Goal: Task Accomplishment & Management: Use online tool/utility

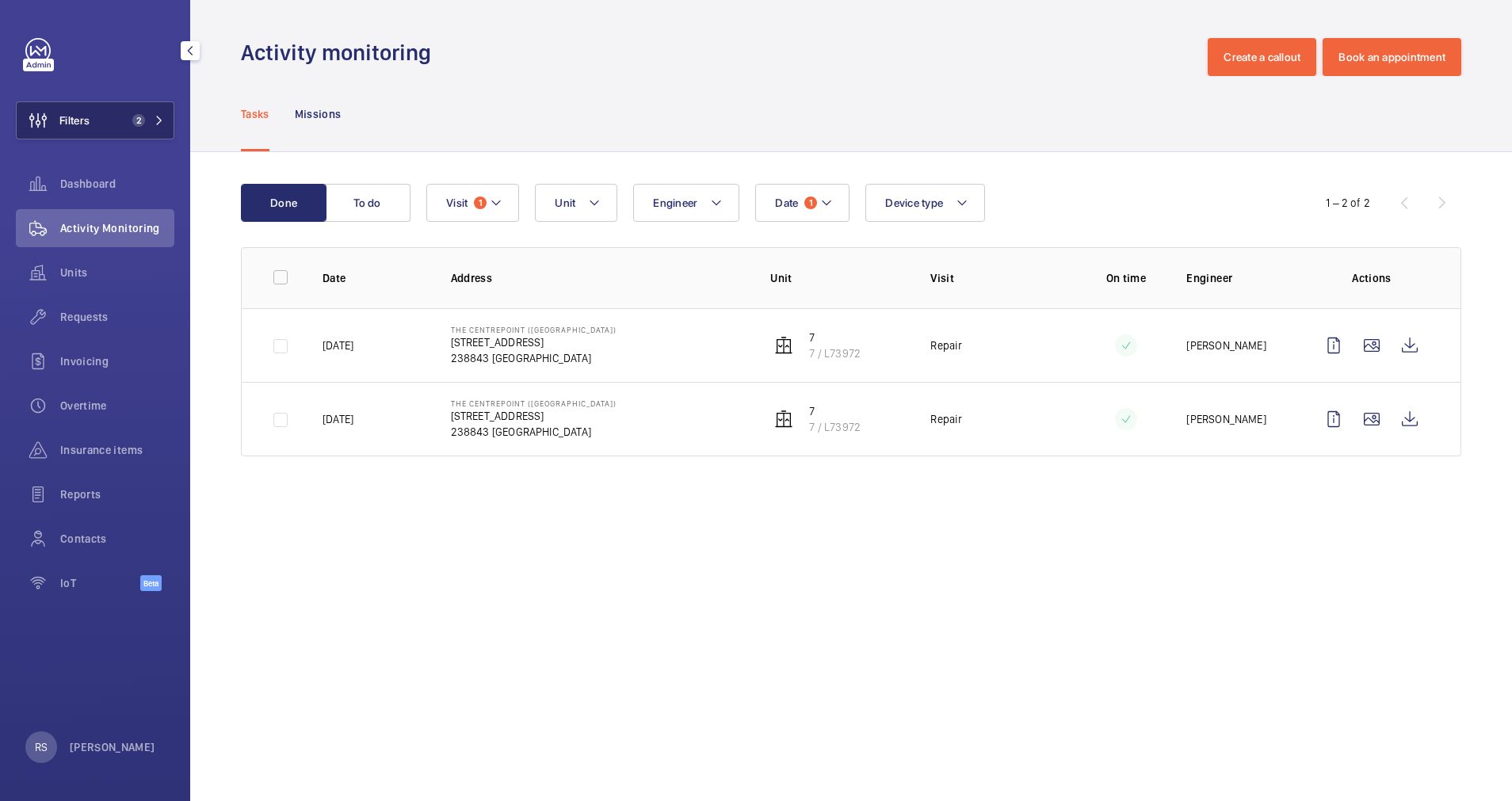
click at [157, 113] on button "Filters 2" at bounding box center [95, 120] width 159 height 38
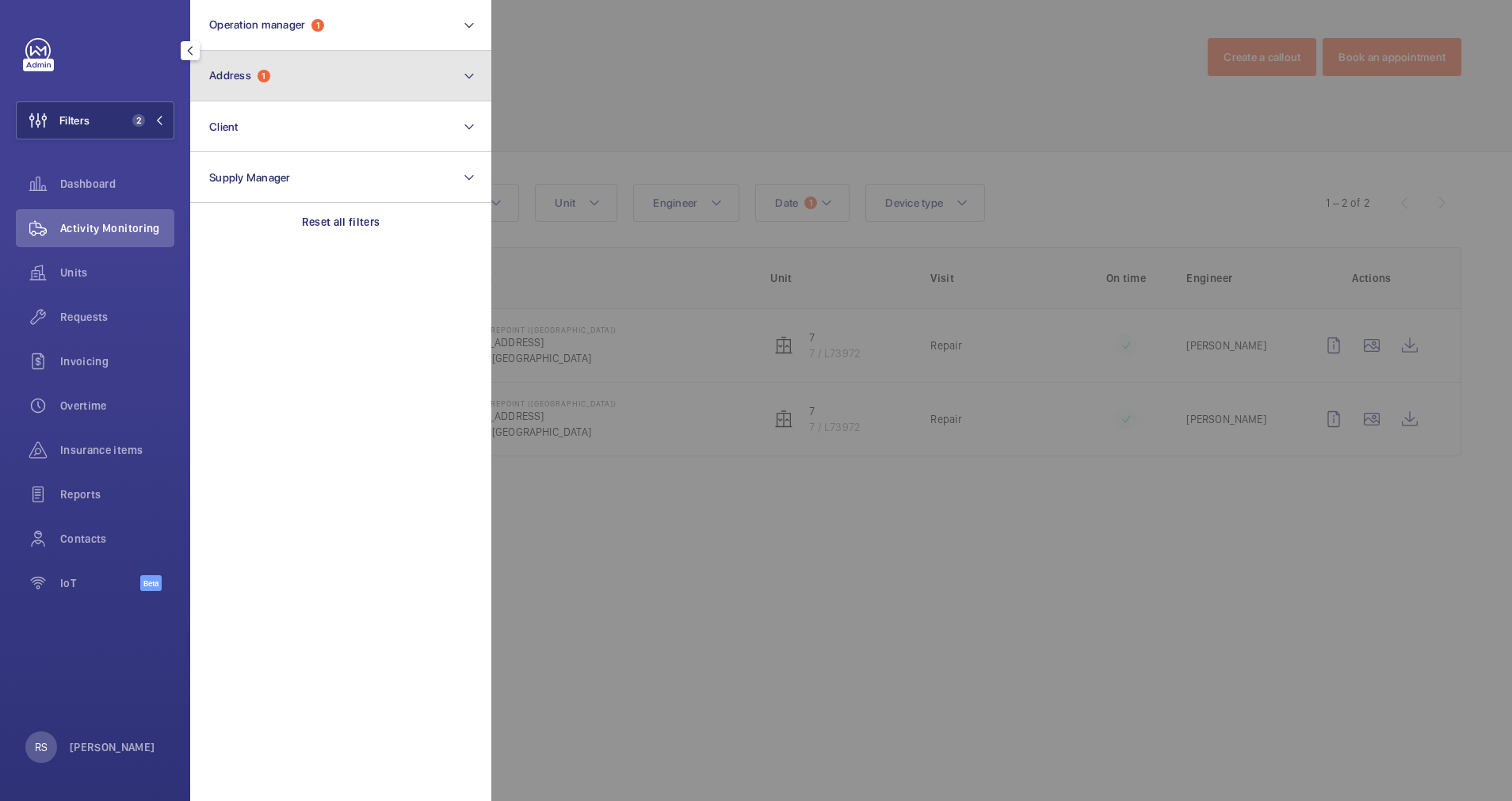
click at [302, 57] on button "Address 1" at bounding box center [341, 76] width 302 height 51
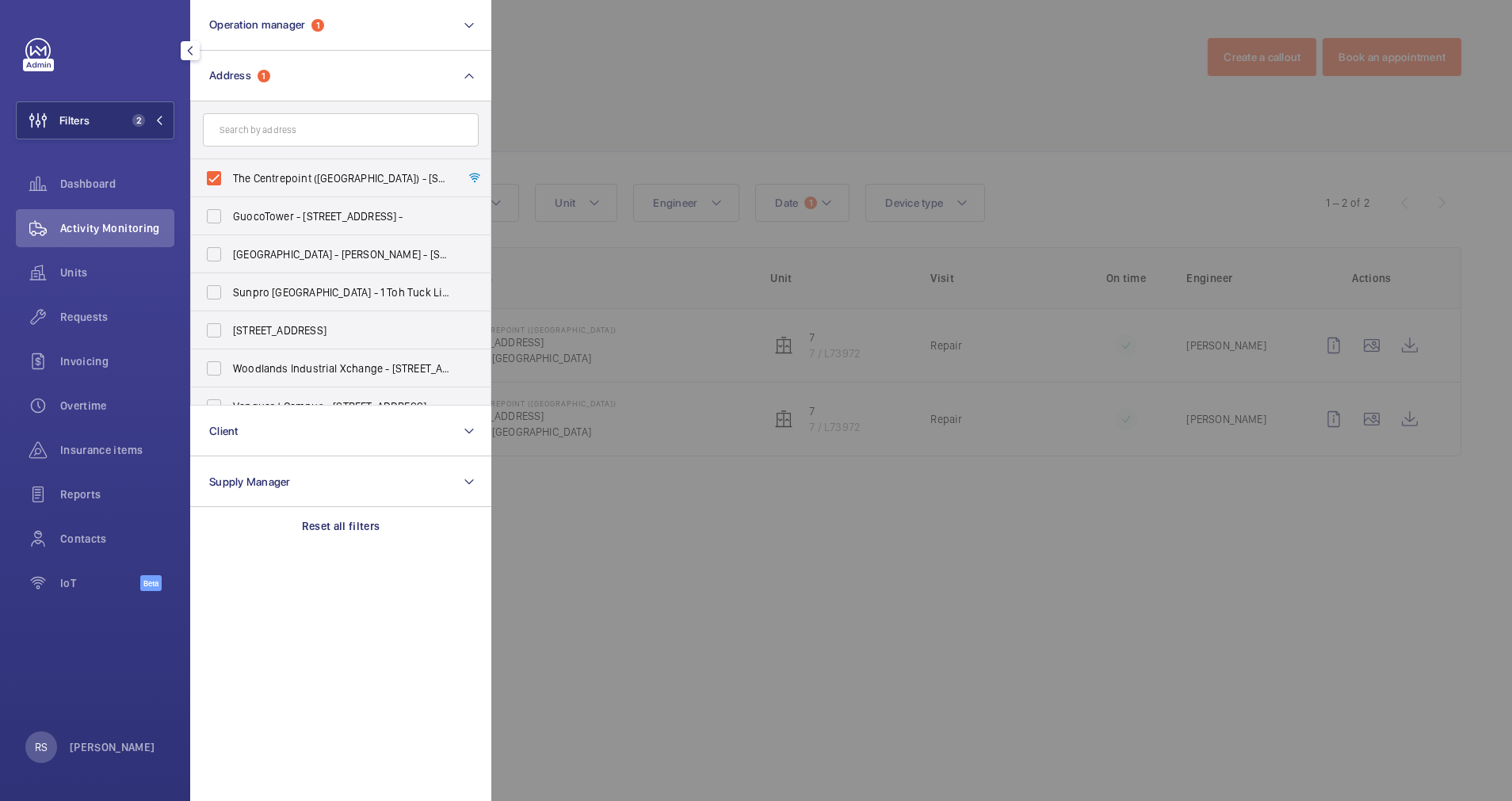
click at [804, 83] on div at bounding box center [1248, 400] width 1512 height 801
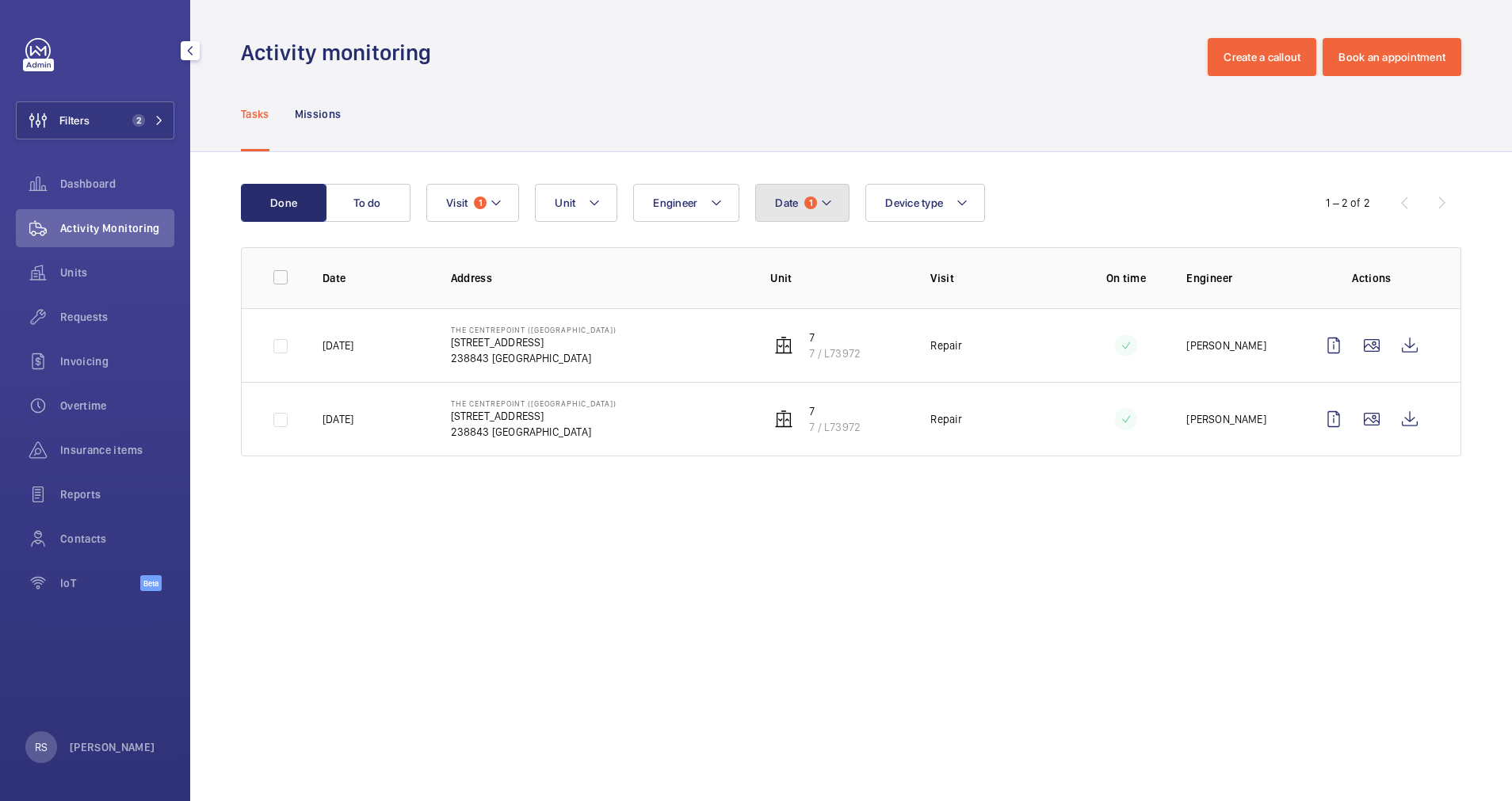
click at [822, 197] on mat-icon at bounding box center [827, 203] width 13 height 19
click at [800, 307] on div "01/08/2025 31/08/2025 September 2025 Monday Mo Tuesday Tu Wednesday We Thursday…" at bounding box center [882, 409] width 252 height 351
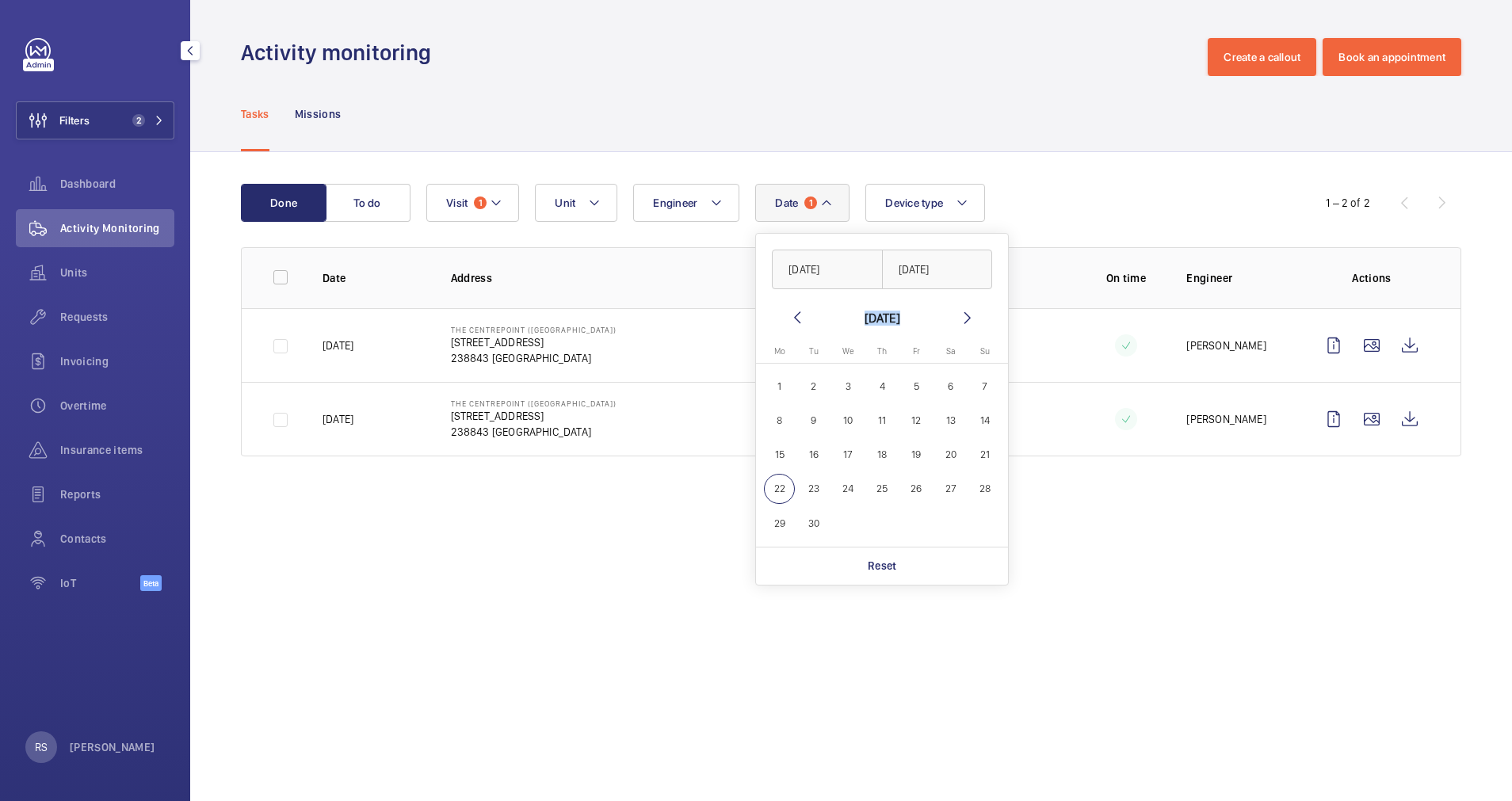
drag, startPoint x: 800, startPoint y: 307, endPoint x: 794, endPoint y: 315, distance: 10.0
click at [794, 315] on mat-icon at bounding box center [798, 318] width 19 height 19
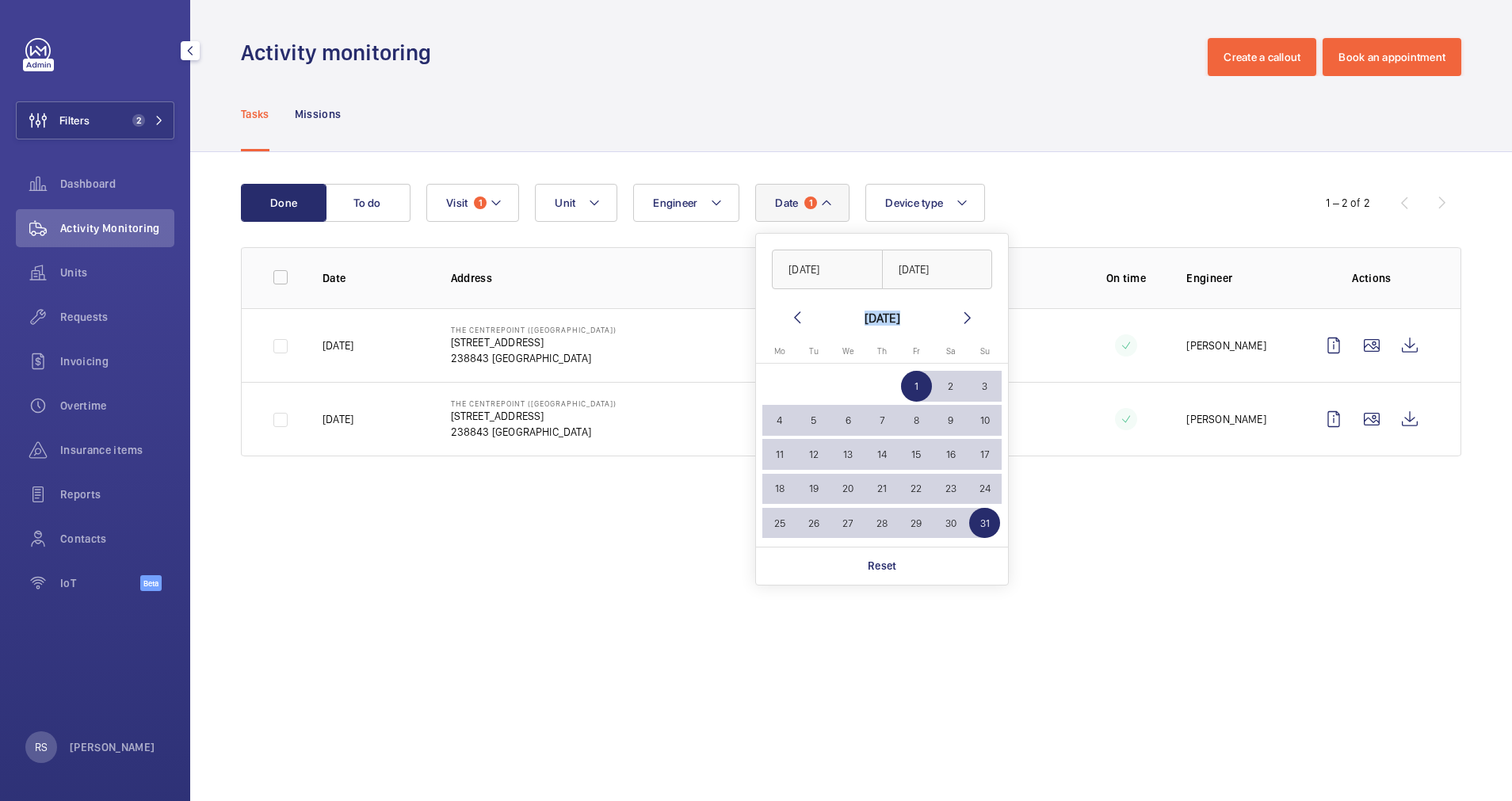
click at [794, 315] on mat-icon at bounding box center [798, 318] width 19 height 19
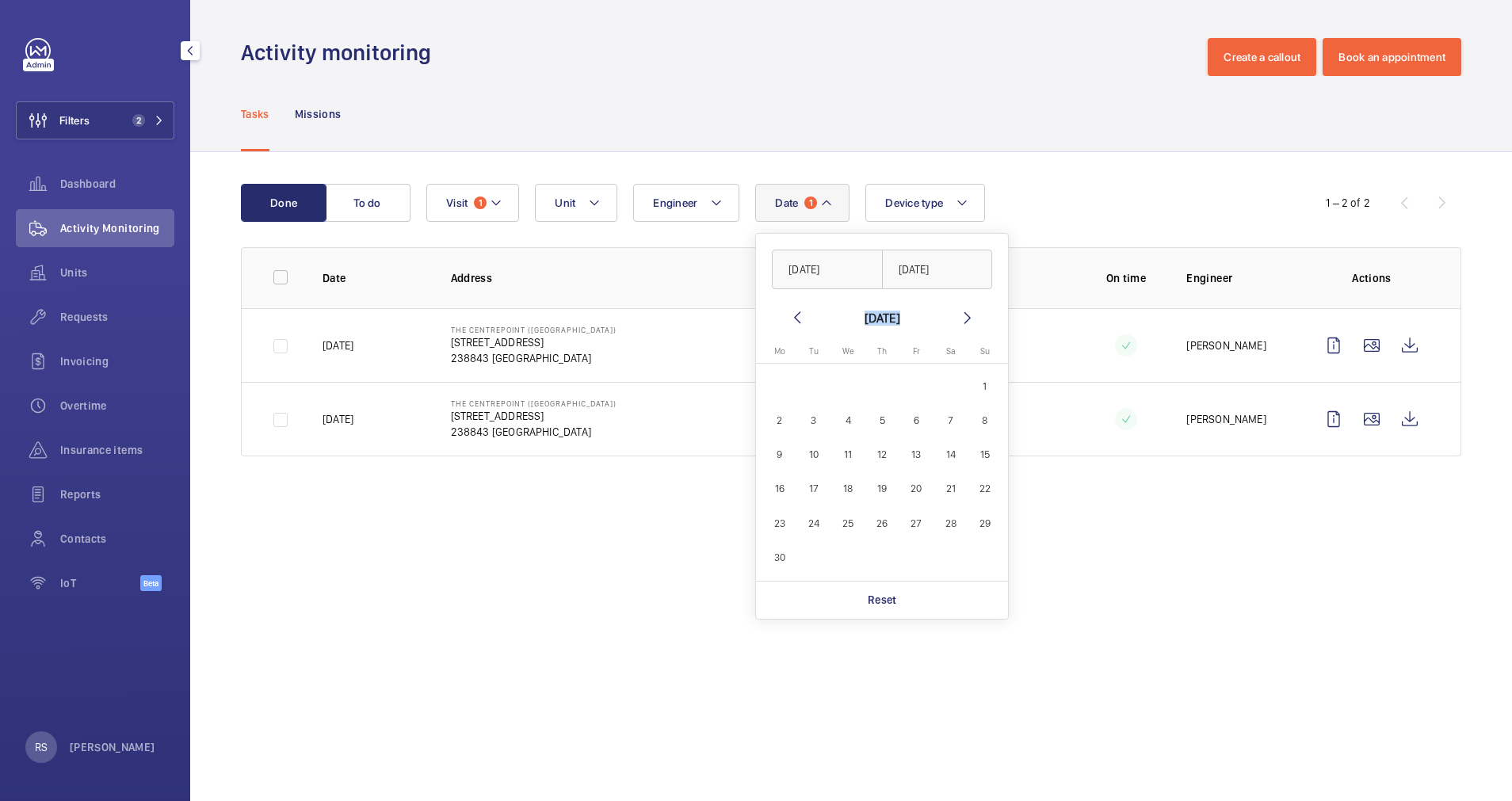
click at [794, 315] on mat-icon at bounding box center [798, 318] width 19 height 19
click at [891, 386] on span "1" at bounding box center [883, 386] width 31 height 31
type input "[DATE]"
click at [969, 309] on mat-icon at bounding box center [968, 318] width 19 height 19
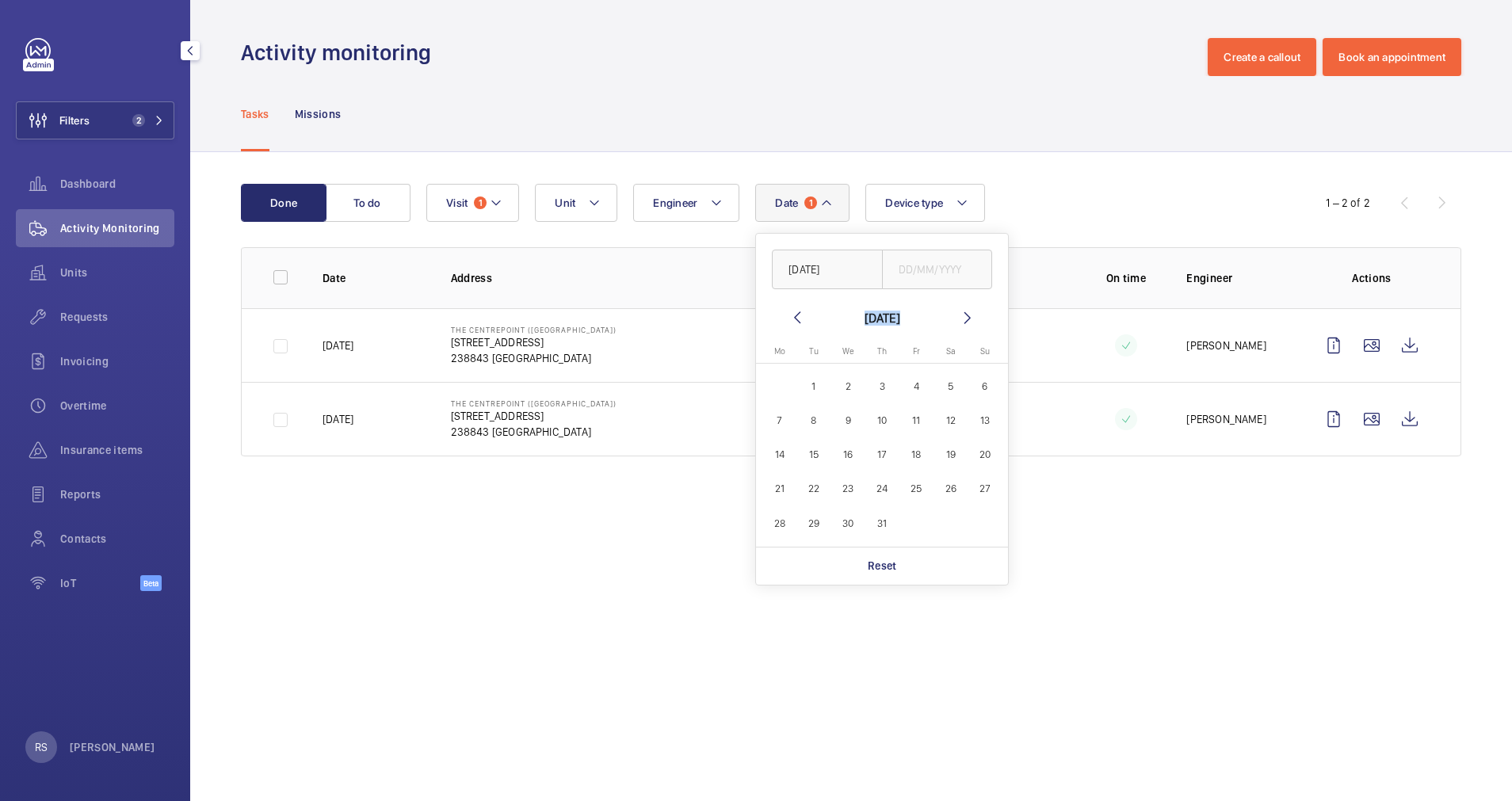
click at [969, 309] on mat-icon at bounding box center [968, 318] width 19 height 19
click at [1002, 513] on div "Monday Mo Tuesday Tu Wednesday We Thursday Th Friday Fr Saturday Sa Sunday Su A…" at bounding box center [882, 447] width 252 height 200
click at [983, 521] on span "31" at bounding box center [984, 523] width 31 height 31
type input "[DATE]"
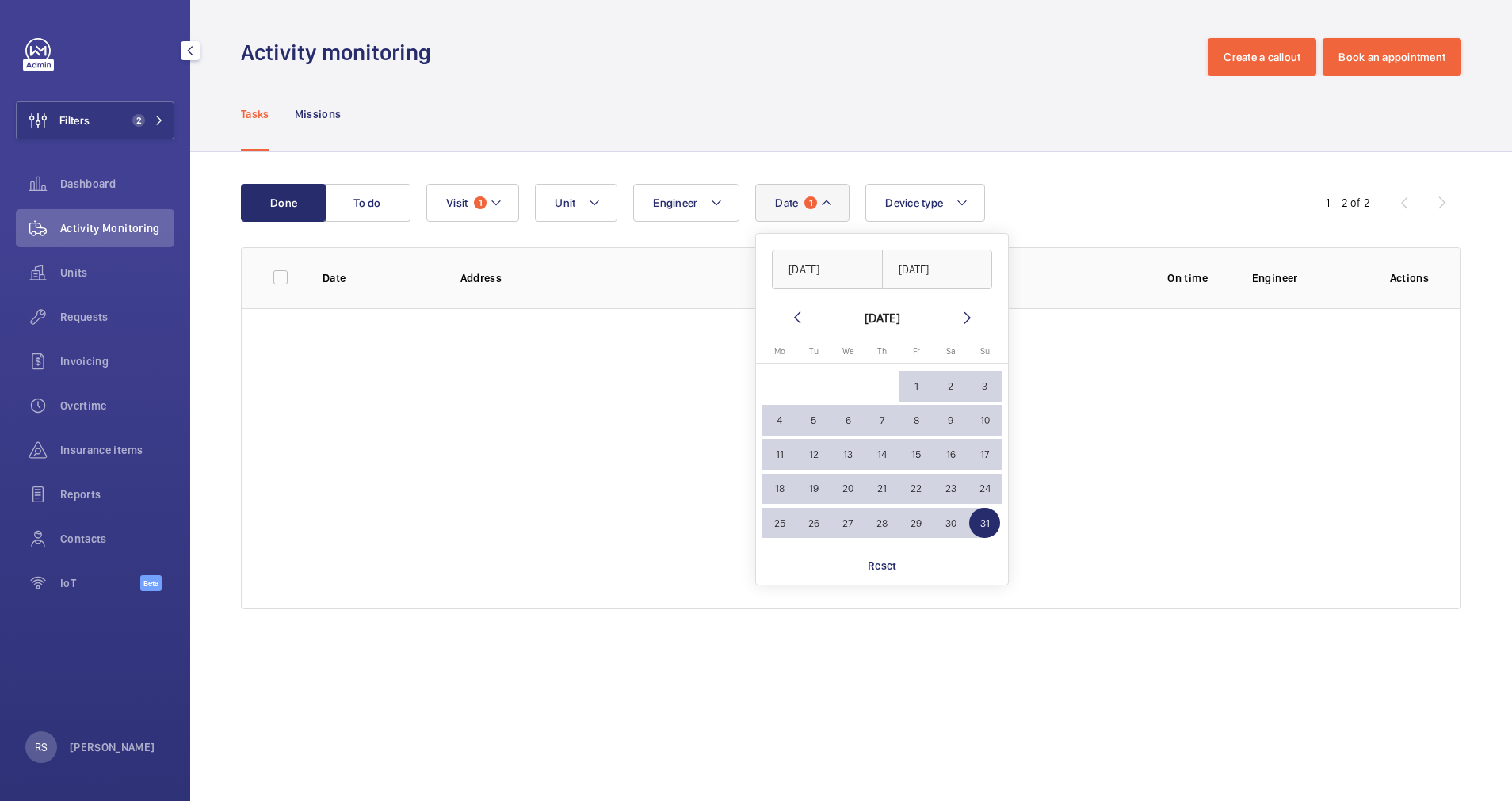
click at [1109, 178] on div "Done To do Date 1 01/05/2025 31/08/2025 August 2025 Monday Mo Tuesday Tu Wednes…" at bounding box center [851, 399] width 1322 height 495
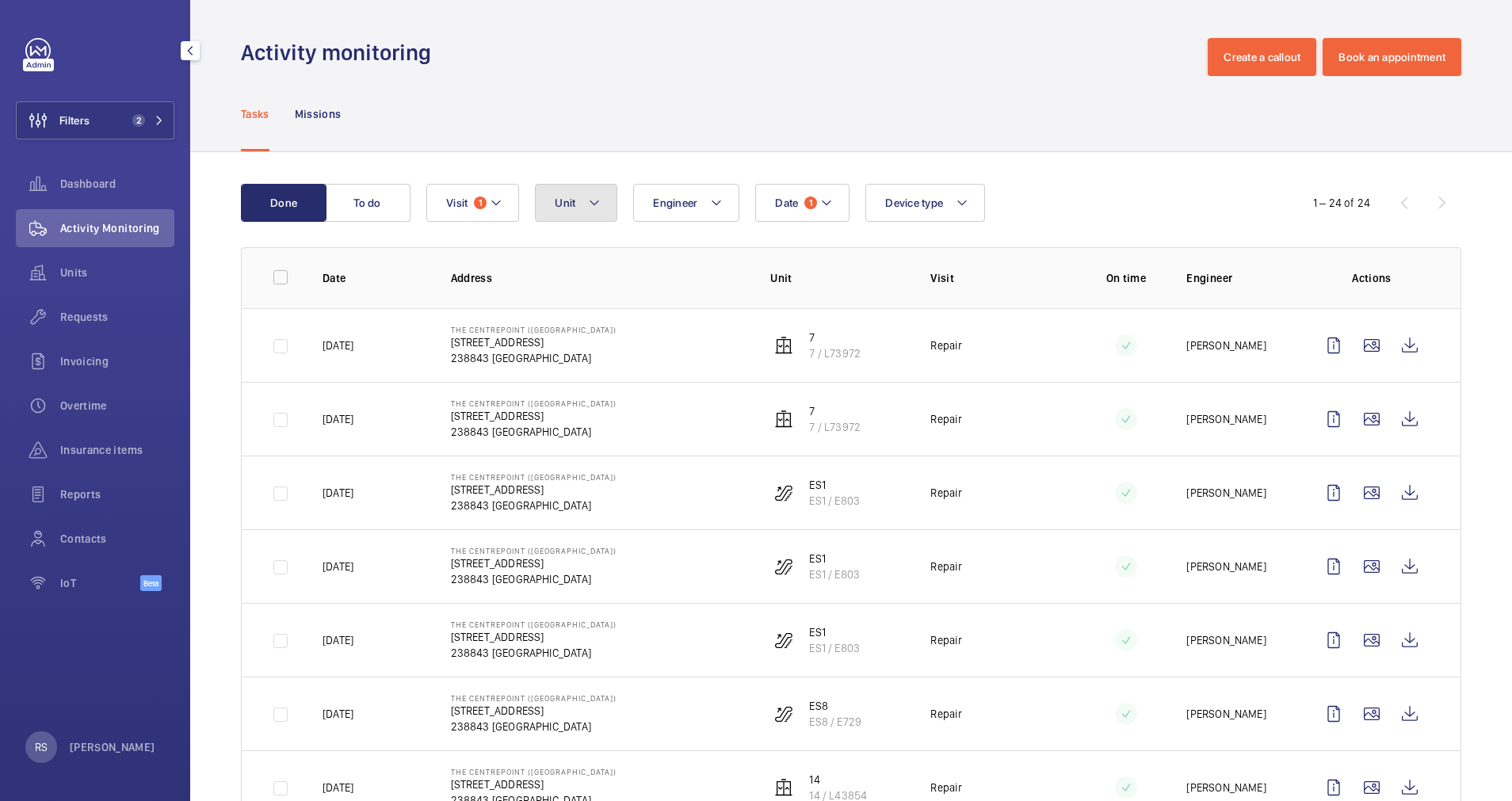
click at [587, 208] on button "Unit" at bounding box center [576, 202] width 82 height 38
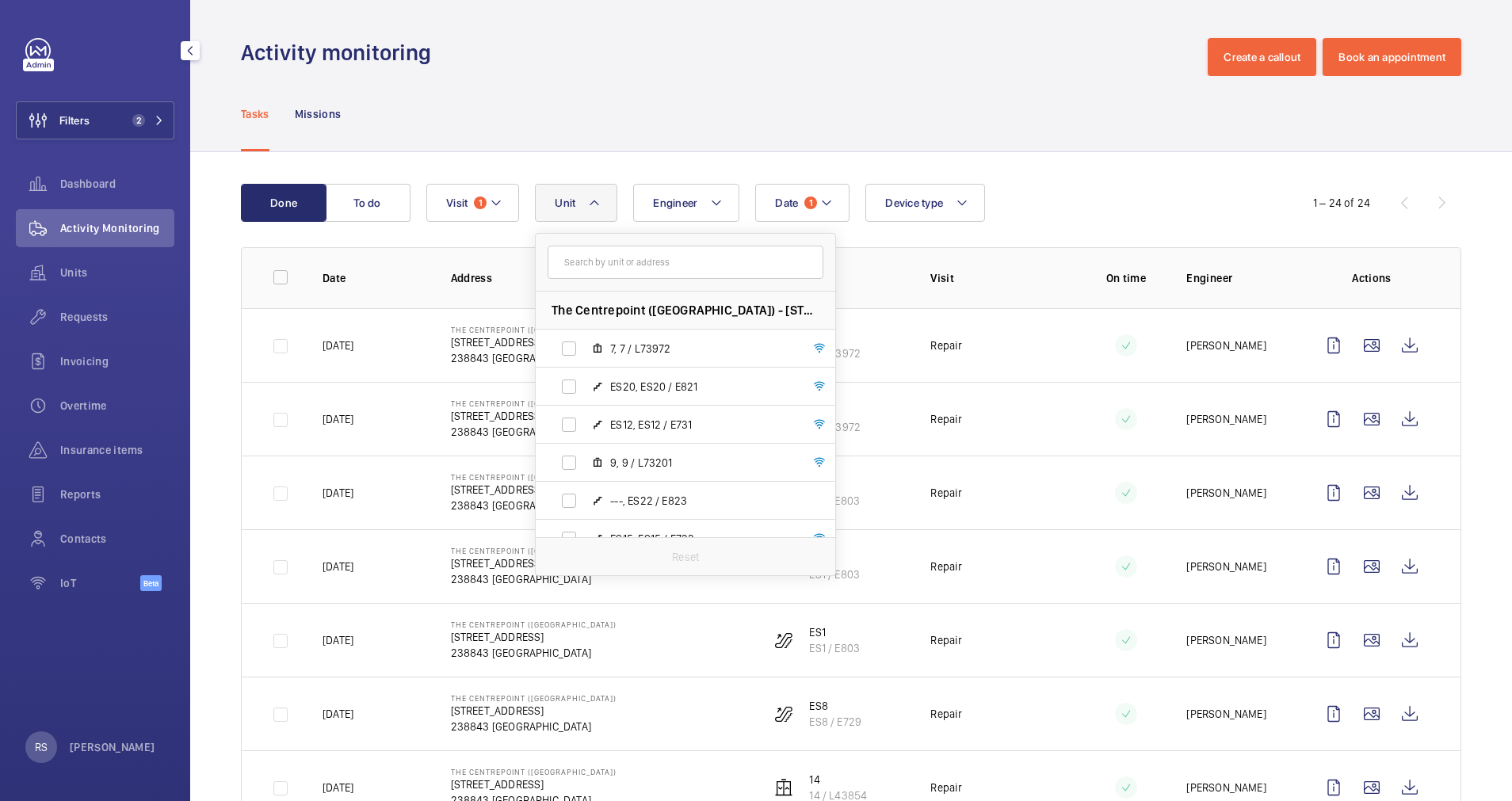
click at [645, 263] on input "text" at bounding box center [685, 262] width 276 height 33
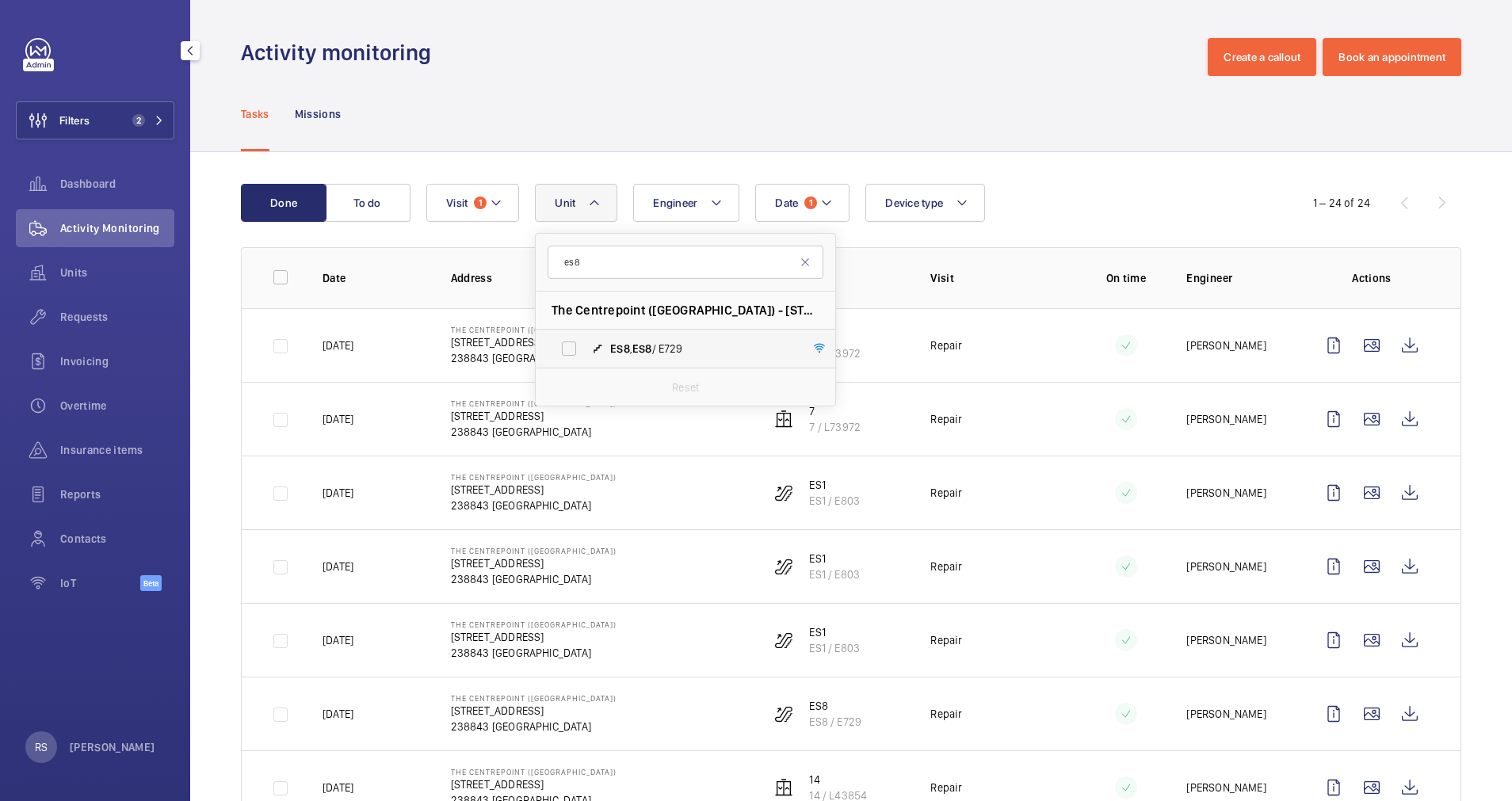
type input "es8"
click at [636, 341] on span "ES8 , ES8 / E729" at bounding box center [702, 348] width 183 height 16
click at [585, 341] on input "ES8 , ES8 / E729" at bounding box center [568, 348] width 31 height 31
checkbox input "true"
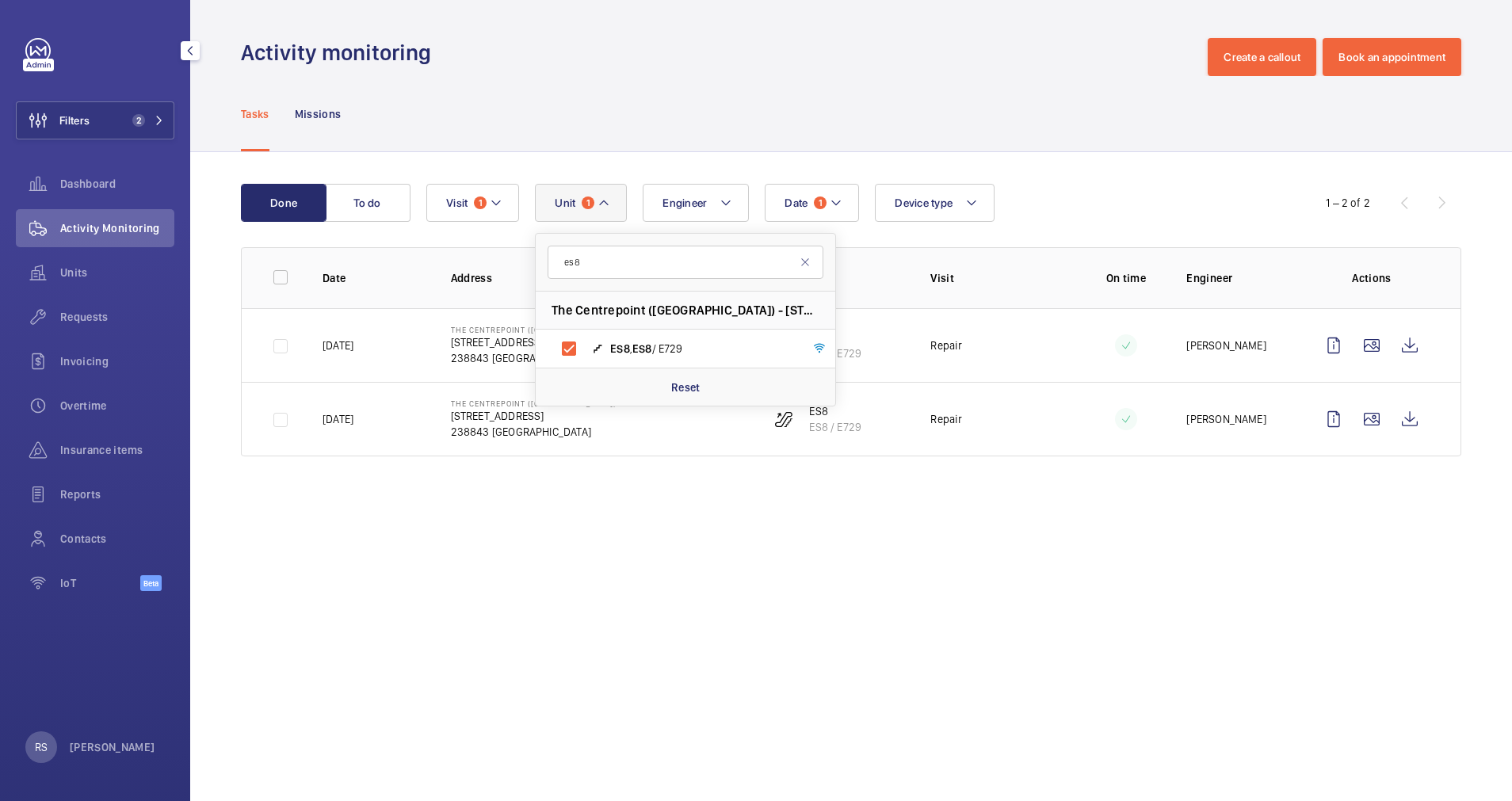
click at [898, 90] on div "Tasks Missions" at bounding box center [851, 114] width 1221 height 76
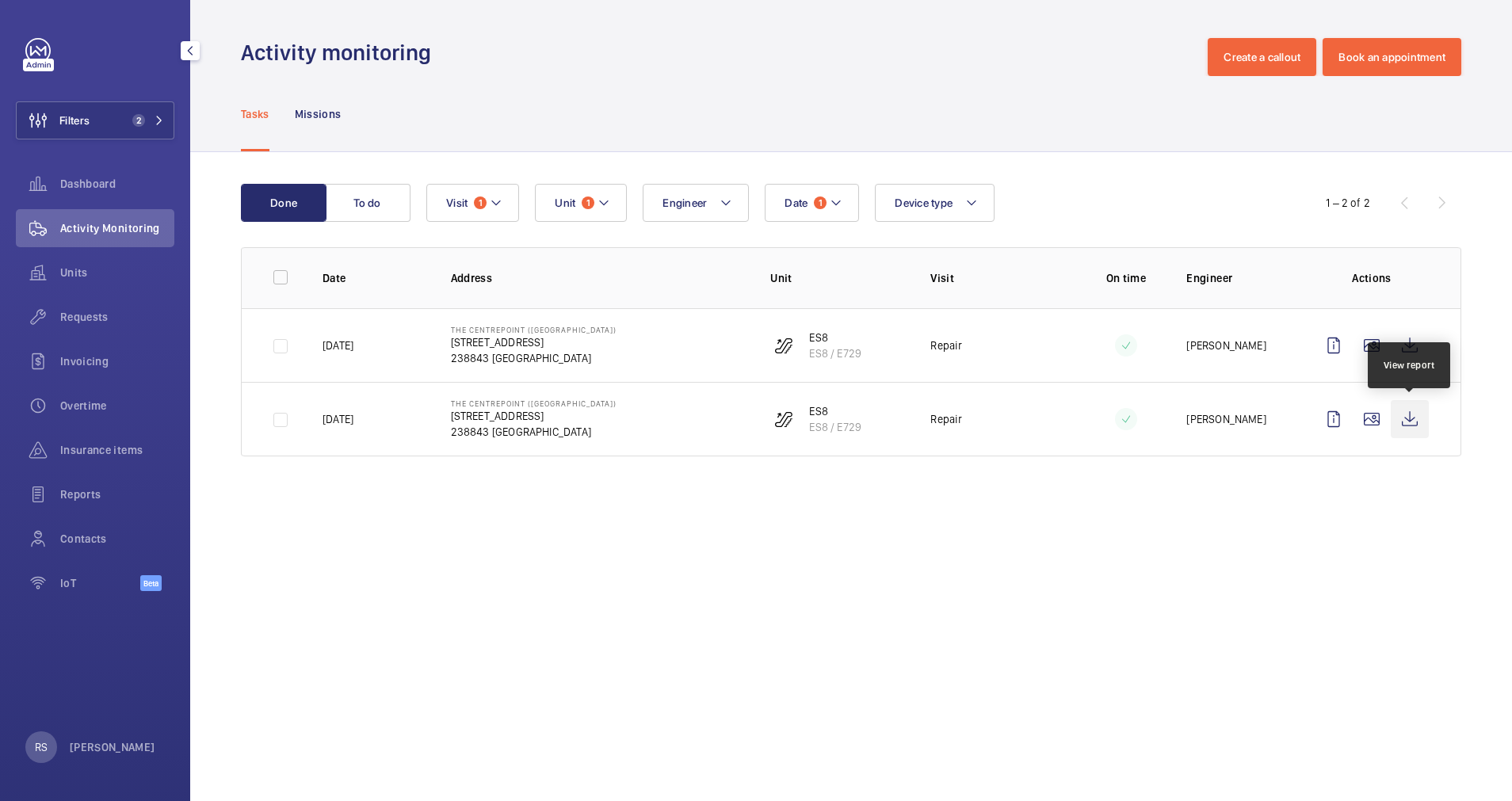
click at [1406, 415] on wm-front-icon-button at bounding box center [1410, 419] width 38 height 38
click at [608, 204] on mat-icon at bounding box center [604, 203] width 13 height 19
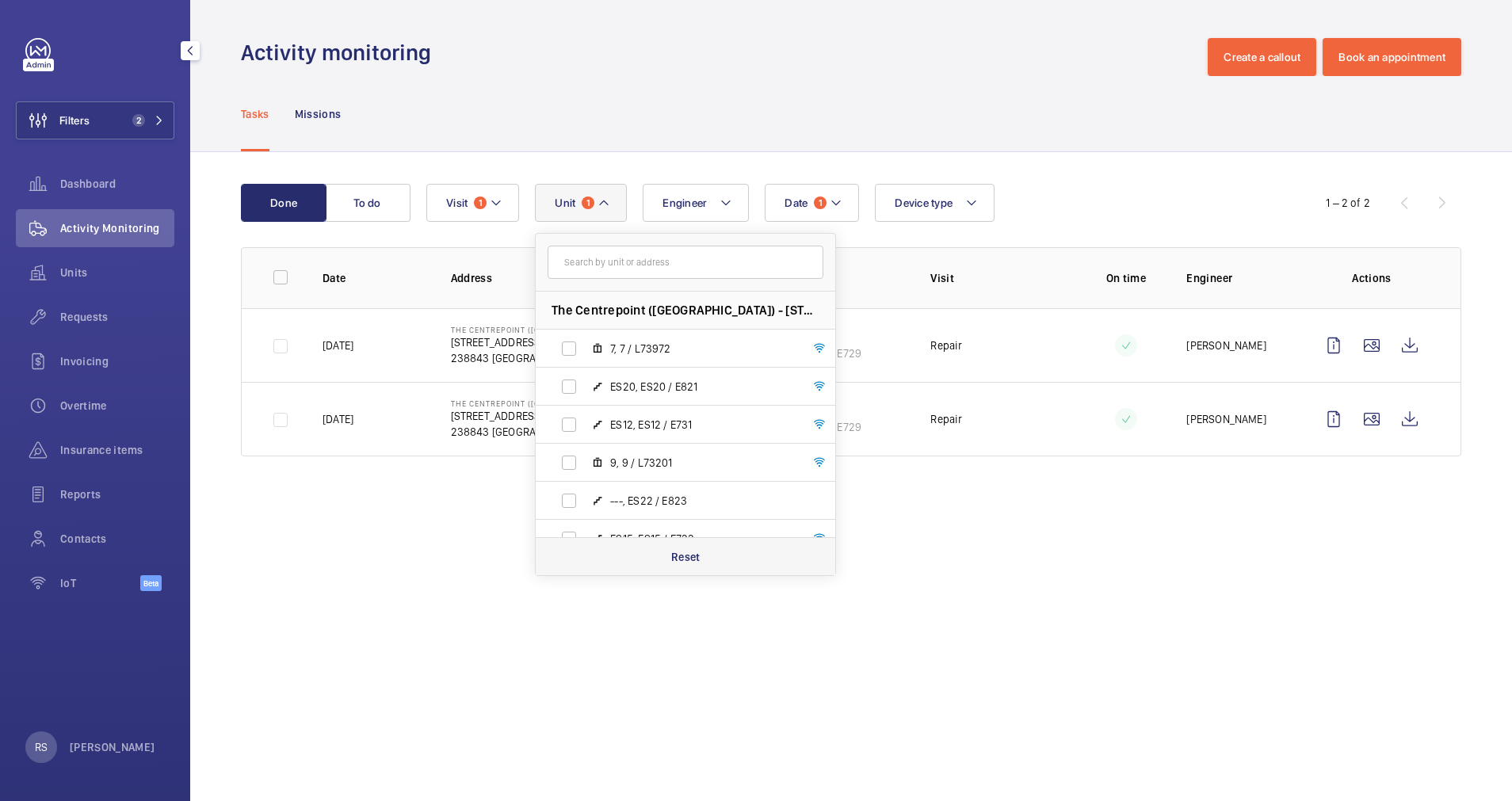
click at [687, 559] on p "Reset" at bounding box center [685, 557] width 30 height 16
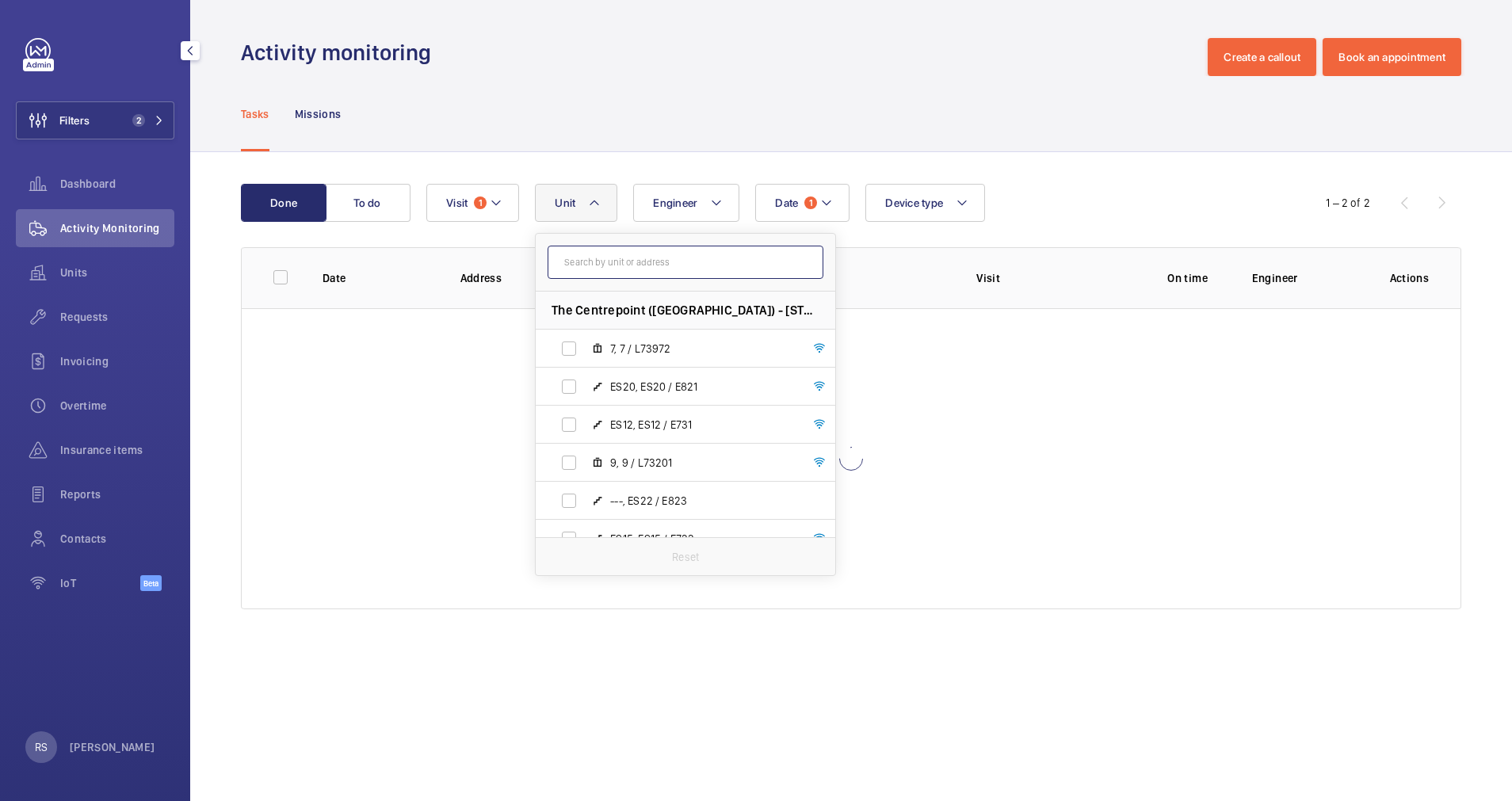
click at [649, 271] on input "text" at bounding box center [685, 262] width 276 height 33
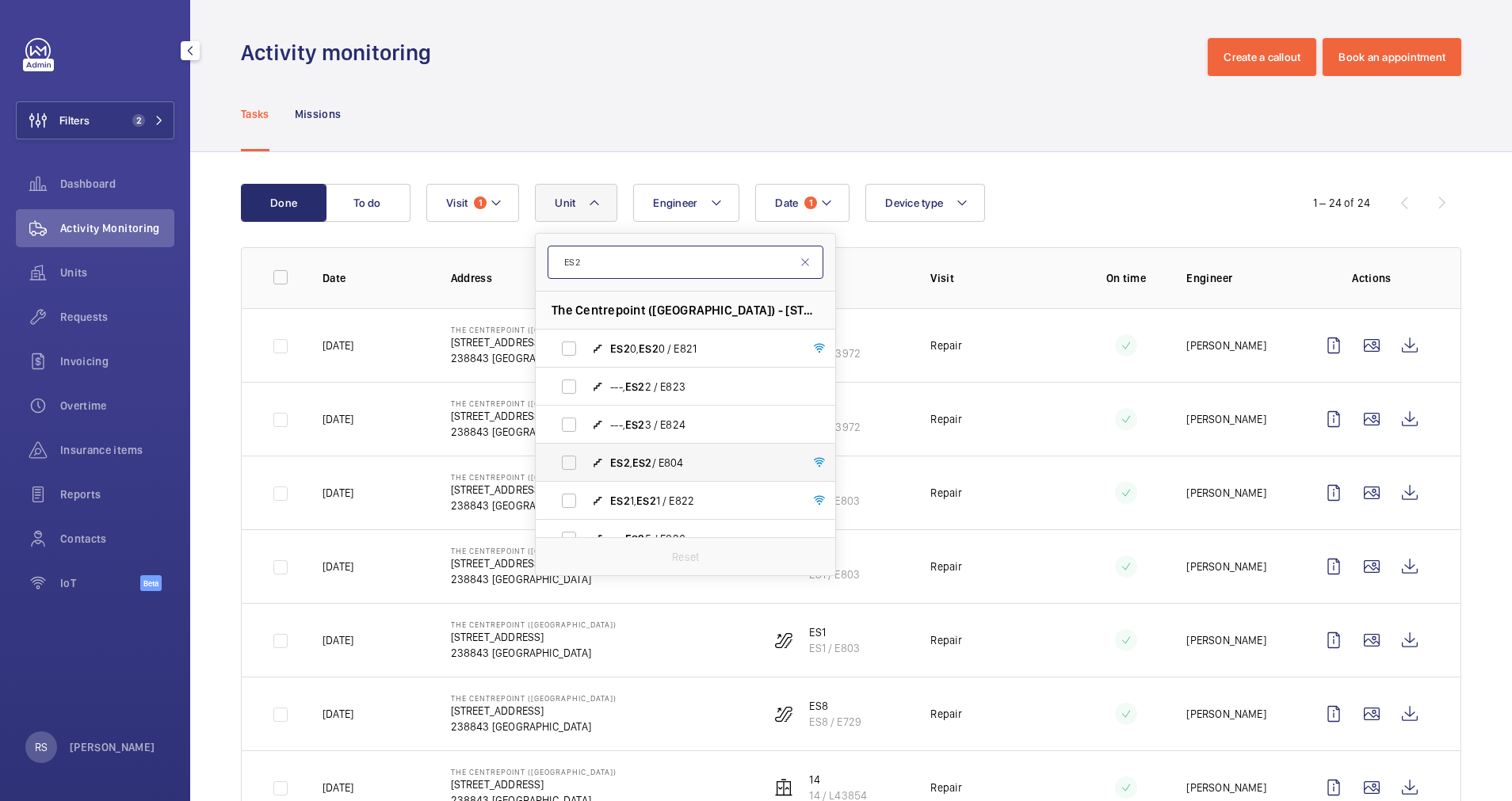
type input "ES2"
click at [670, 460] on span "ES2 , ES2 / E804" at bounding box center [702, 463] width 183 height 16
click at [585, 460] on input "ES2 , ES2 / E804" at bounding box center [568, 462] width 31 height 31
checkbox input "true"
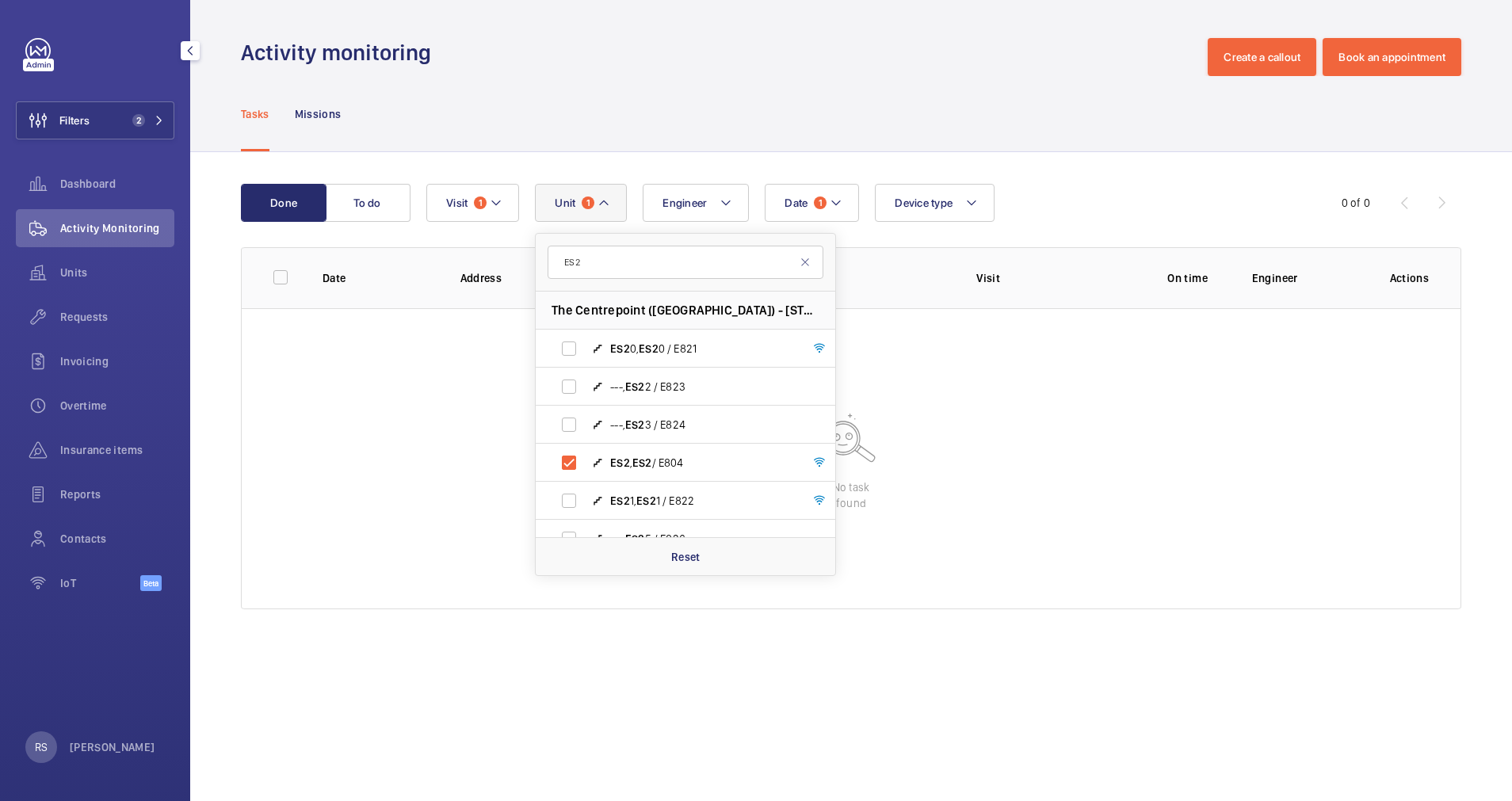
click at [973, 66] on div "Activity monitoring Create a callout Book an appointment" at bounding box center [851, 57] width 1221 height 38
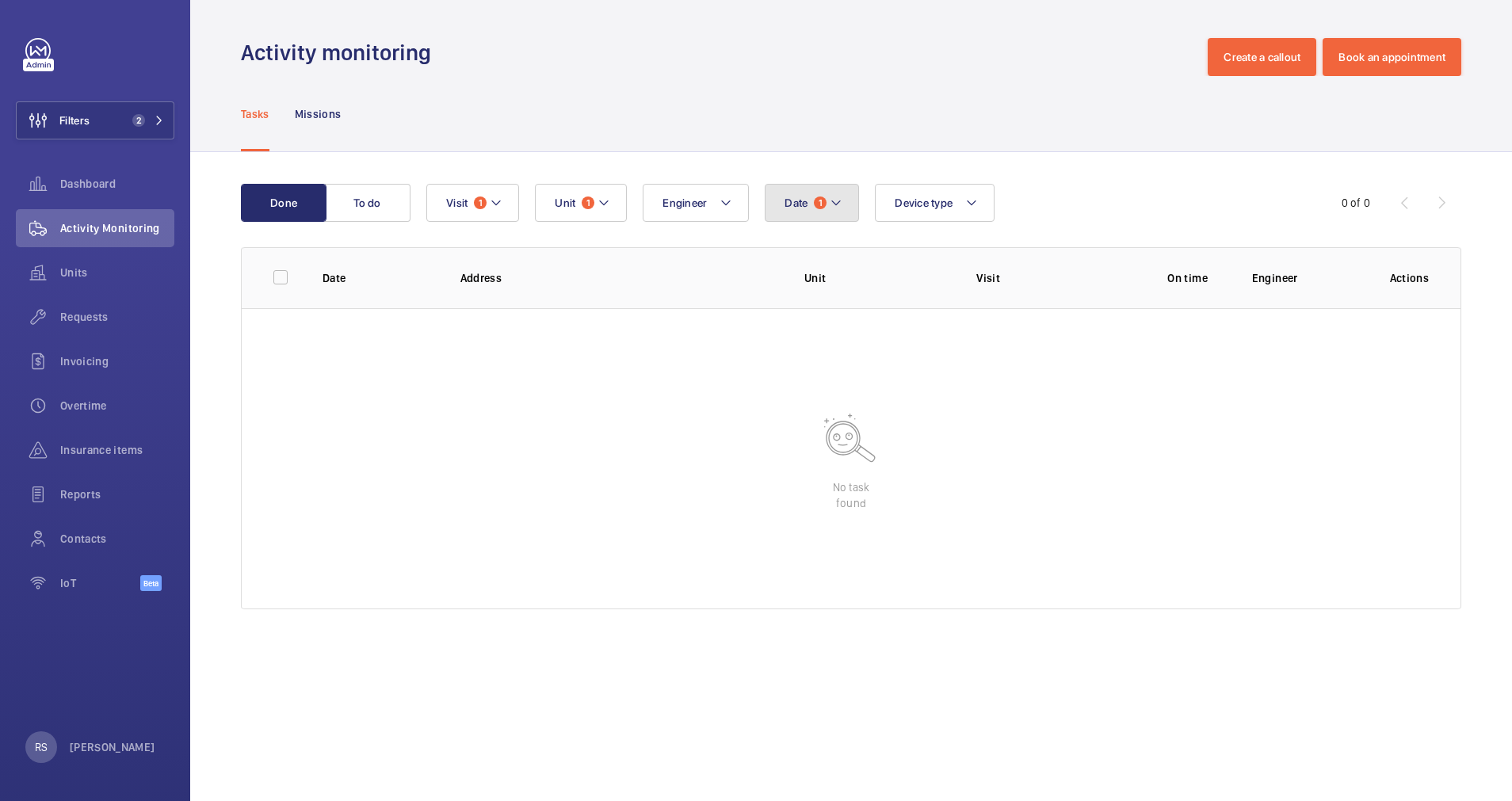
click at [831, 207] on mat-icon at bounding box center [836, 203] width 13 height 19
click at [893, 565] on p "Reset" at bounding box center [892, 566] width 30 height 16
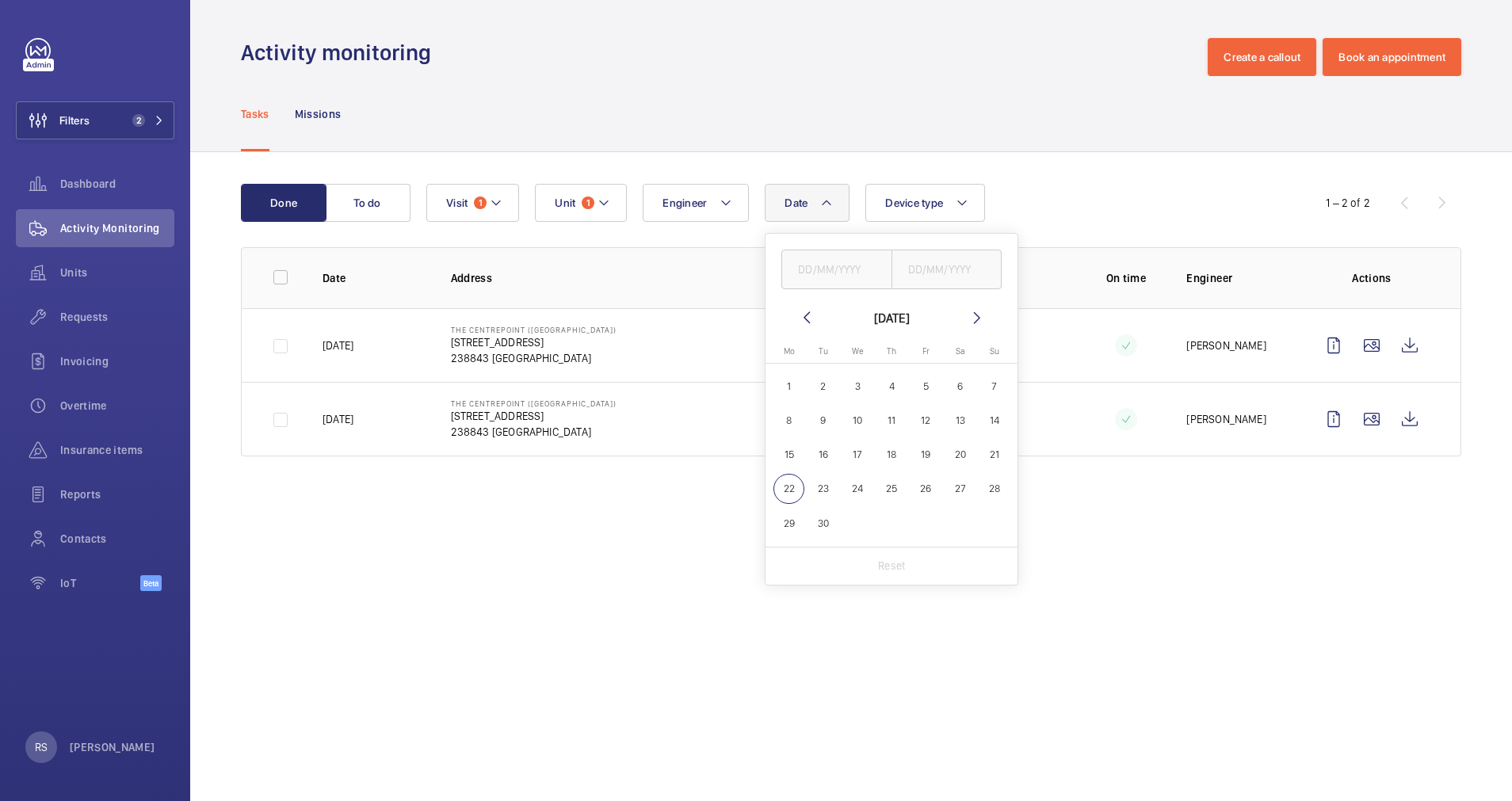
click at [556, 42] on div "Activity monitoring Create a callout Book an appointment" at bounding box center [851, 57] width 1221 height 38
click at [618, 201] on button "Unit 1" at bounding box center [581, 202] width 92 height 38
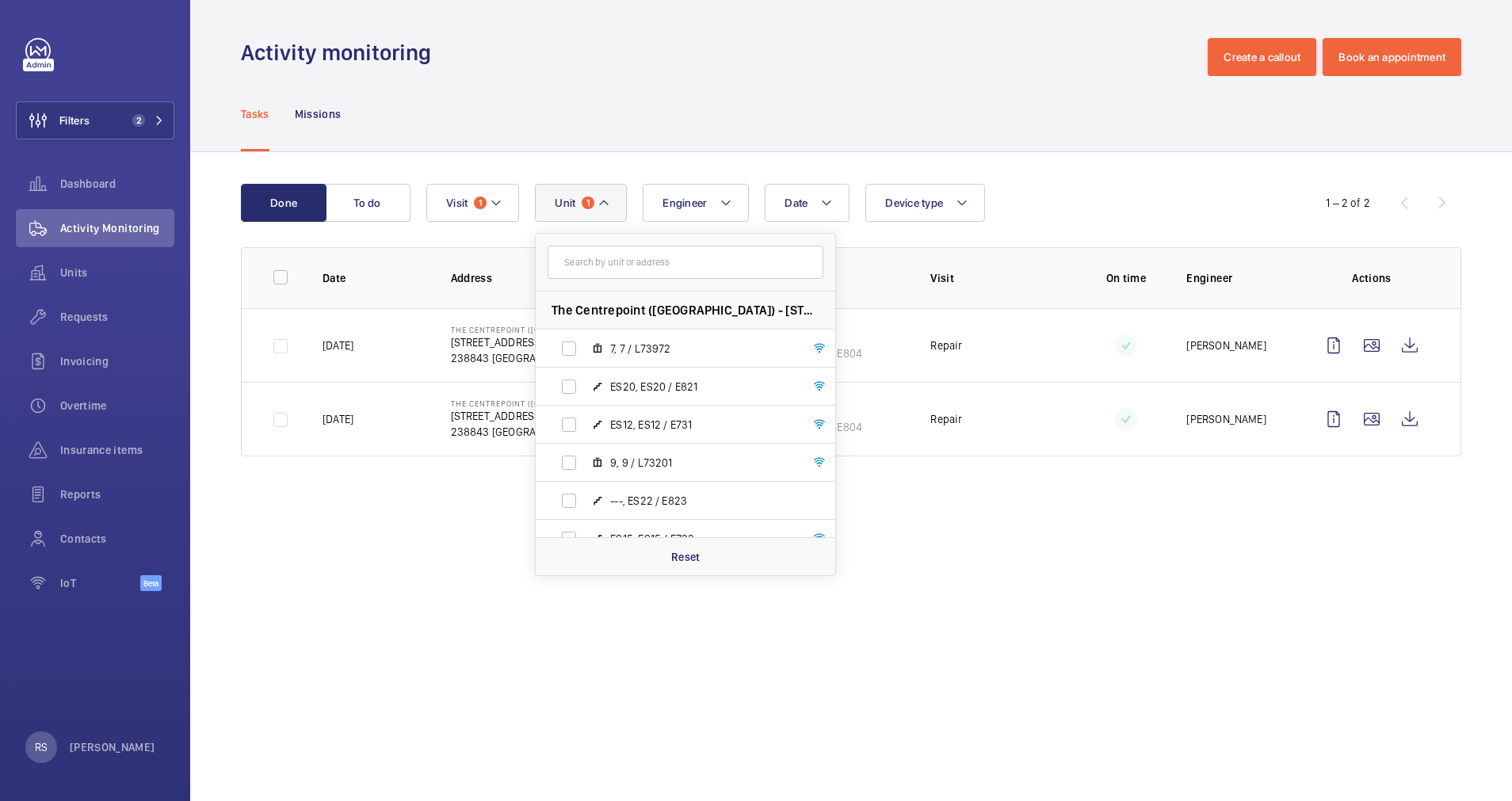
click at [663, 261] on input "text" at bounding box center [685, 262] width 276 height 33
type input "ES12"
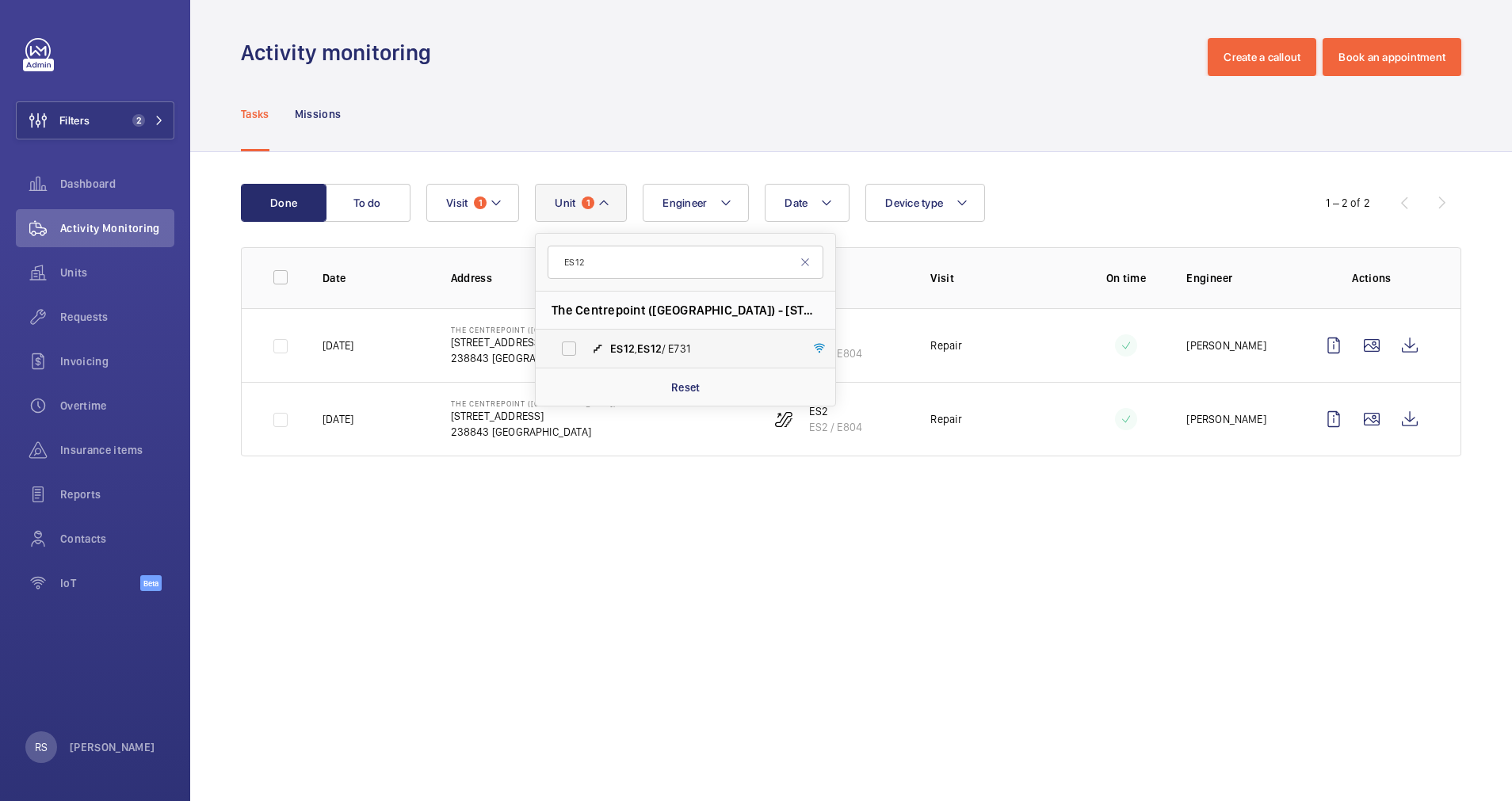
click at [644, 340] on label "ES12 , ES12 / E731" at bounding box center [673, 348] width 274 height 38
click at [585, 340] on input "ES12 , ES12 / E731" at bounding box center [568, 348] width 31 height 31
checkbox input "true"
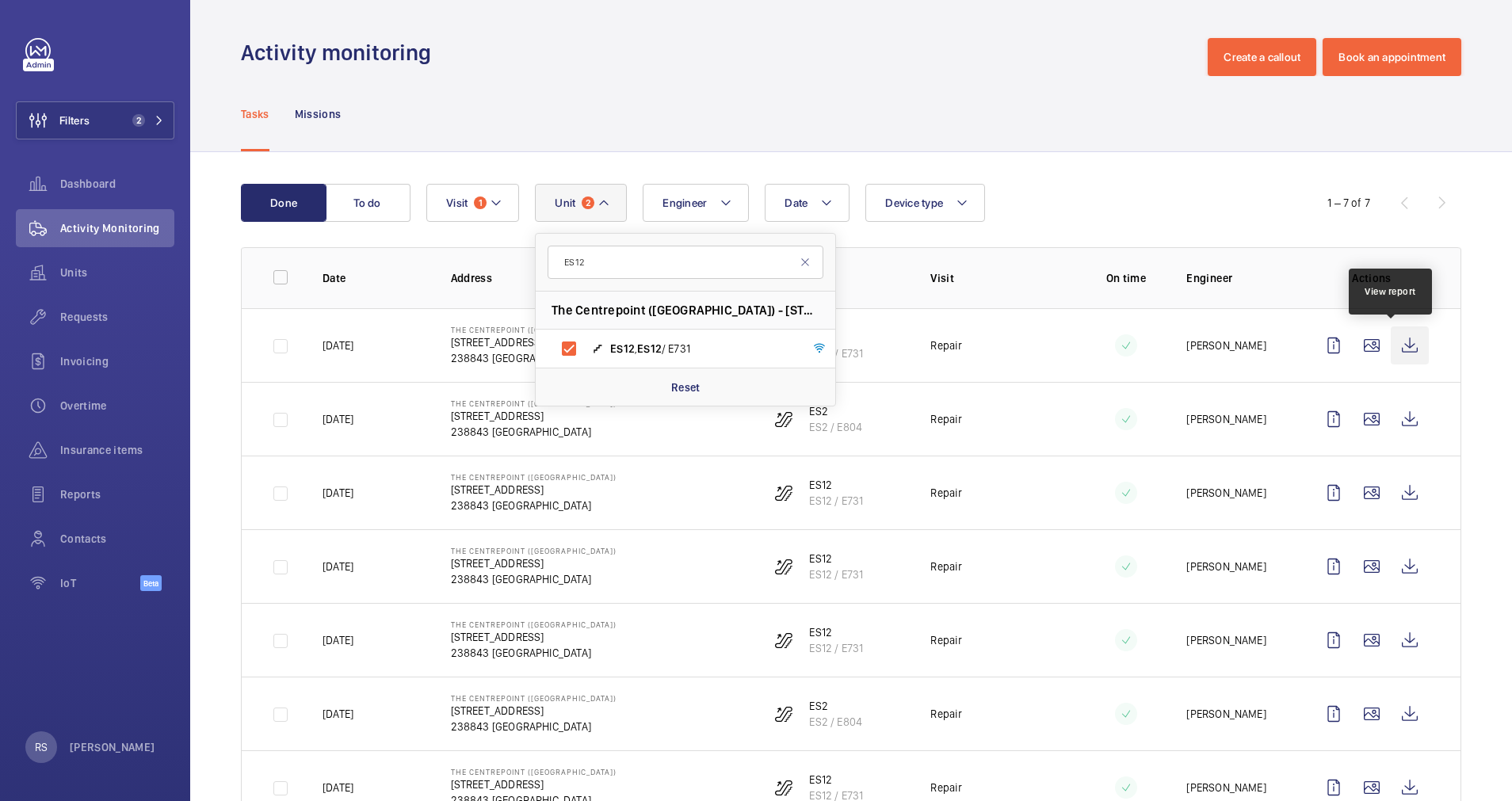
click at [1391, 353] on wm-front-icon-button at bounding box center [1410, 345] width 38 height 38
